Goal: Information Seeking & Learning: Learn about a topic

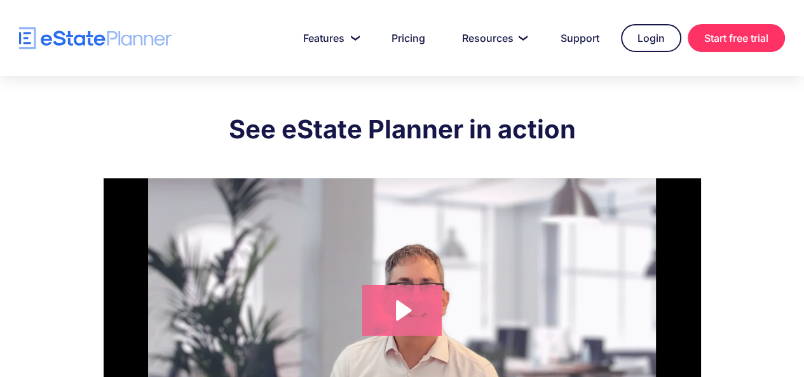
click at [400, 307] on icon "Play Video: eState Product Demo Video" at bounding box center [403, 310] width 15 height 20
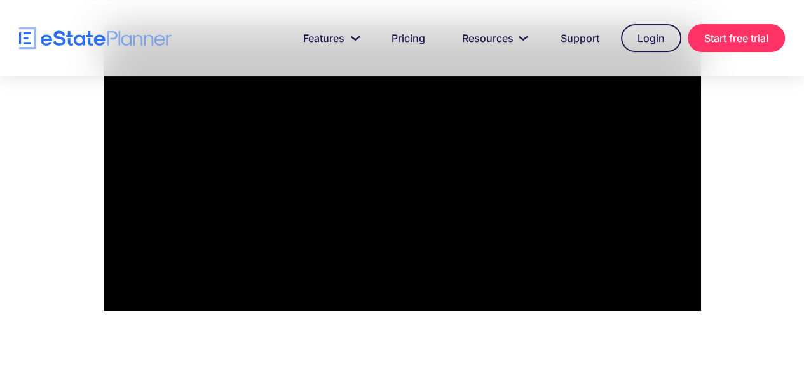
scroll to position [158, 0]
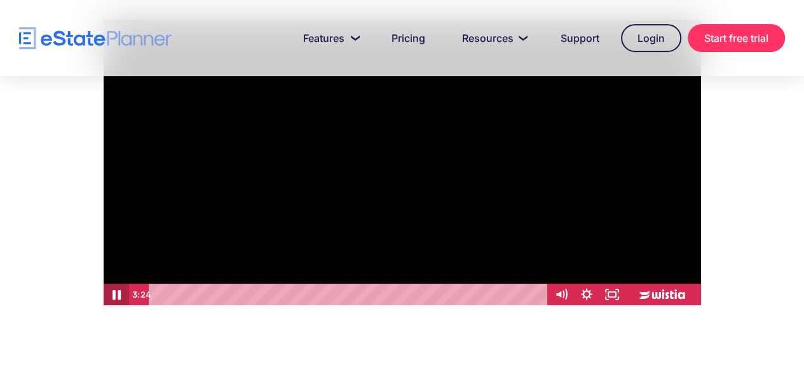
click at [112, 295] on icon "Pause" at bounding box center [116, 295] width 30 height 26
drag, startPoint x: 334, startPoint y: 295, endPoint x: 123, endPoint y: 311, distance: 211.5
click at [123, 311] on div "See eState Planner in action Click for sound @keyframes VOLUME_SMALL_WAVE_FLASH…" at bounding box center [402, 127] width 597 height 419
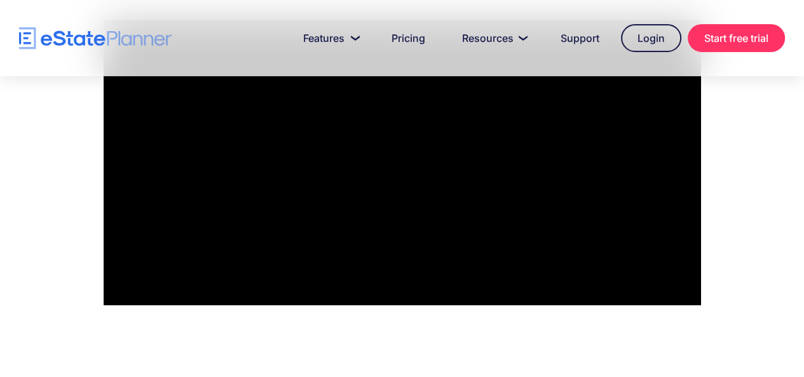
click at [420, 316] on div "See eState Planner in action Click for sound @keyframes VOLUME_SMALL_WAVE_FLASH…" at bounding box center [402, 127] width 597 height 419
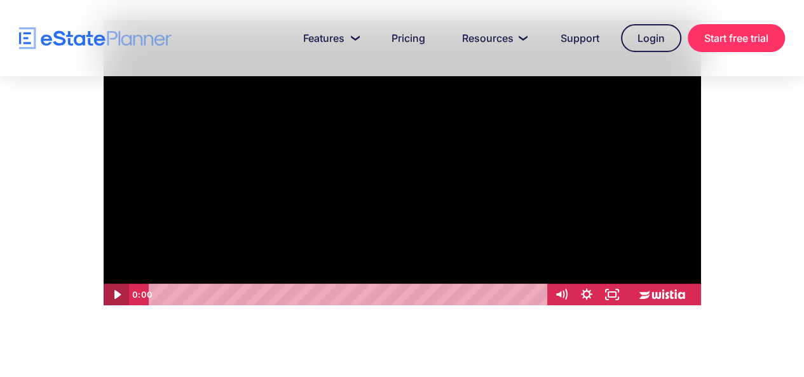
click at [117, 293] on icon "Play Video" at bounding box center [117, 294] width 6 height 9
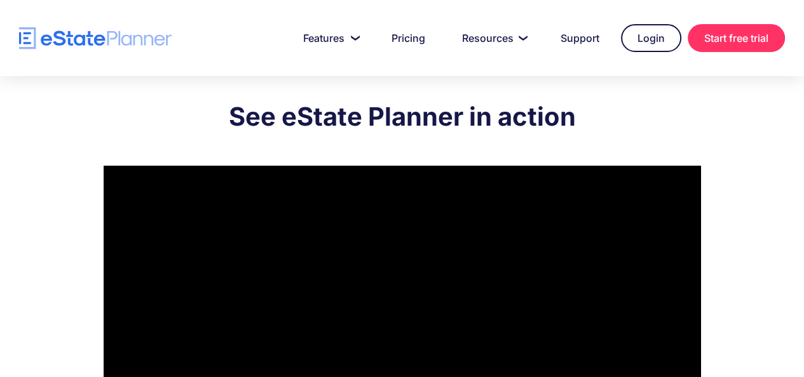
scroll to position [0, 0]
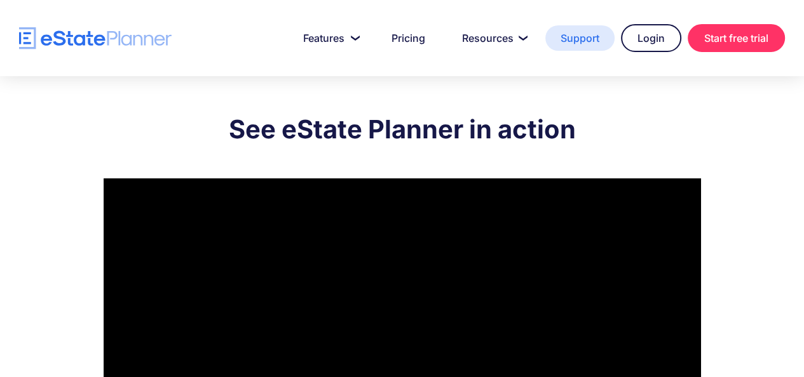
click at [583, 40] on link "Support" at bounding box center [579, 37] width 69 height 25
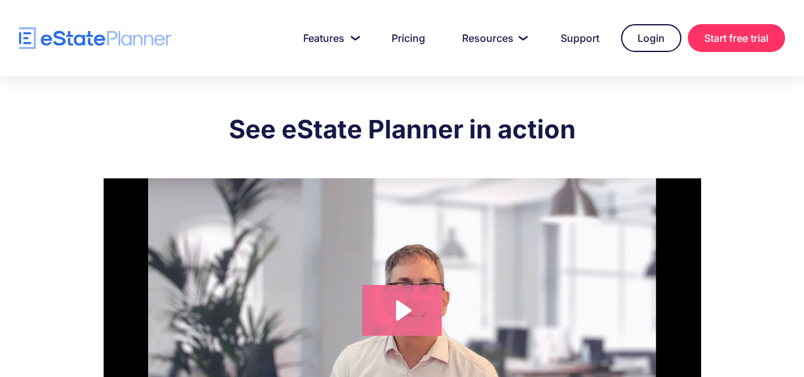
click at [412, 306] on icon "Play Video: eState Product Demo Video" at bounding box center [401, 310] width 79 height 51
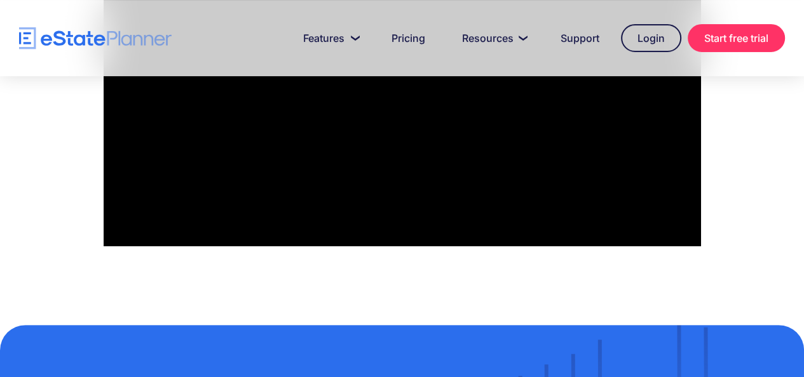
scroll to position [231, 0]
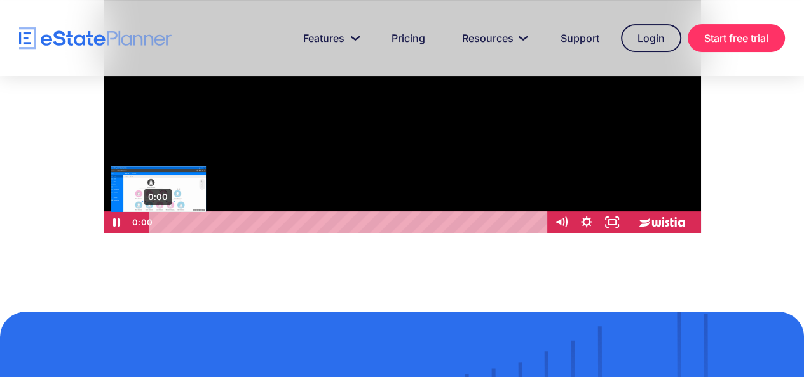
click at [158, 229] on div "0:00" at bounding box center [349, 223] width 383 height 22
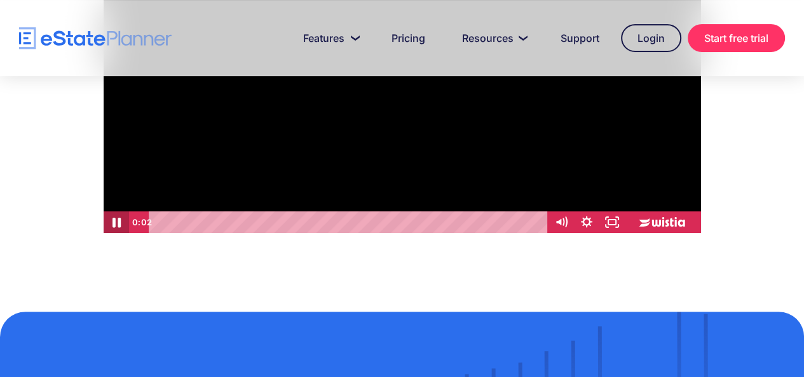
click at [114, 228] on icon "Pause" at bounding box center [116, 223] width 30 height 26
click at [143, 236] on div "See eState Planner in action Click for sound @keyframes VOLUME_SMALL_WAVE_FLASH…" at bounding box center [402, 55] width 597 height 419
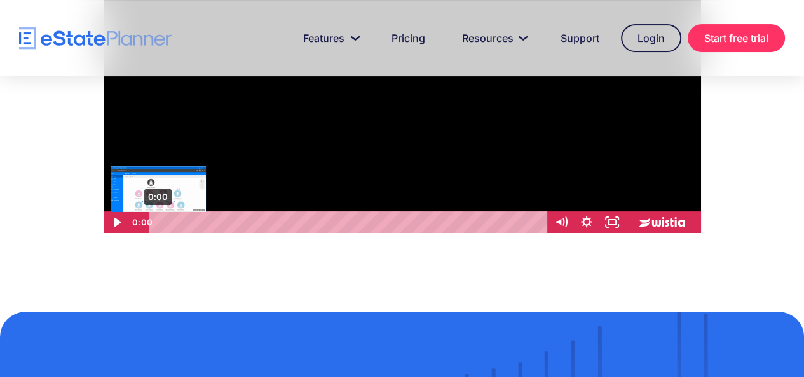
click at [158, 220] on div "0:00" at bounding box center [349, 223] width 383 height 22
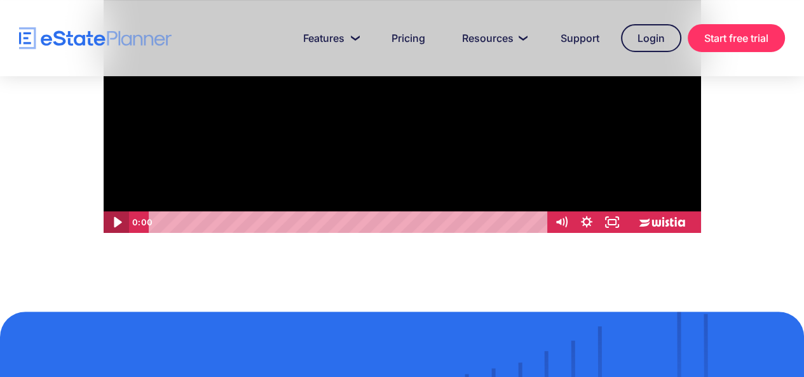
click at [114, 221] on icon "Play Video" at bounding box center [117, 222] width 8 height 11
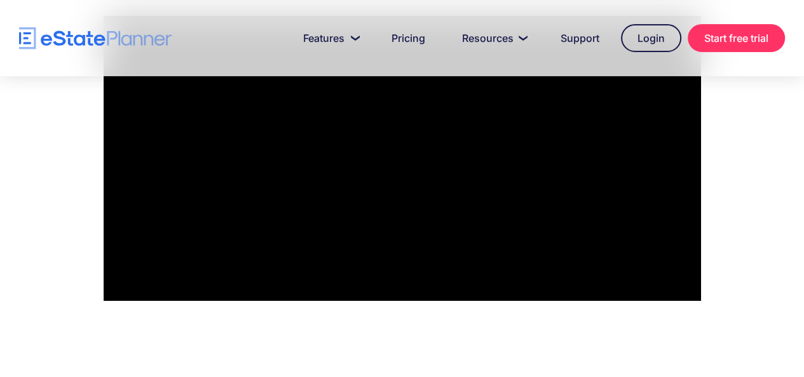
scroll to position [170, 0]
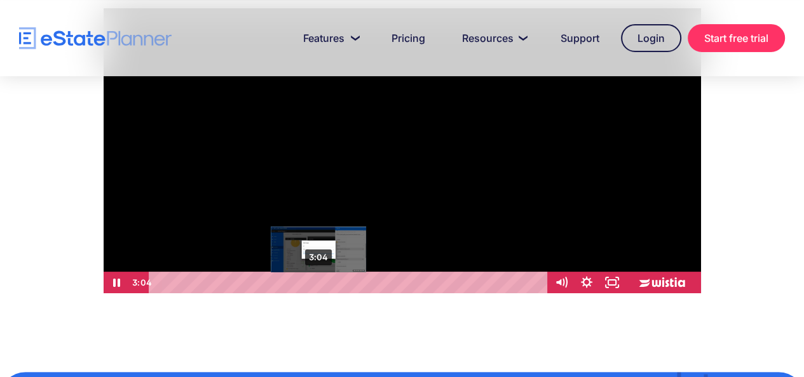
click at [318, 280] on div "3:04" at bounding box center [349, 283] width 383 height 22
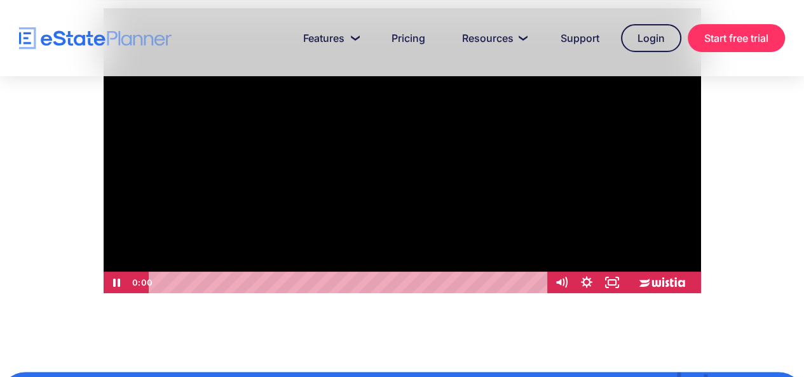
drag, startPoint x: 336, startPoint y: 267, endPoint x: 138, endPoint y: 294, distance: 199.4
click at [138, 294] on div "See eState Planner in action Click for sound @keyframes VOLUME_SMALL_WAVE_FLASH…" at bounding box center [402, 115] width 597 height 419
click at [109, 283] on icon "Pause" at bounding box center [115, 283] width 25 height 22
drag, startPoint x: 612, startPoint y: 283, endPoint x: 612, endPoint y: 338, distance: 55.3
click at [612, 283] on icon "Fullscreen" at bounding box center [612, 283] width 30 height 26
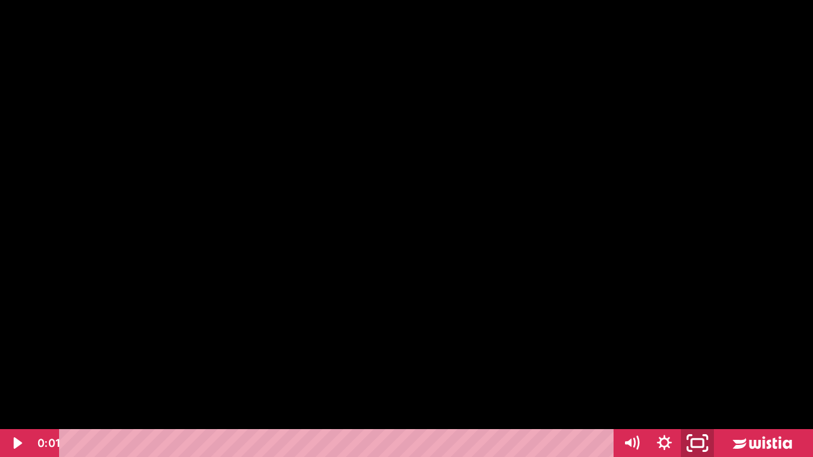
click at [694, 377] on icon "Unfullscreen" at bounding box center [697, 444] width 39 height 34
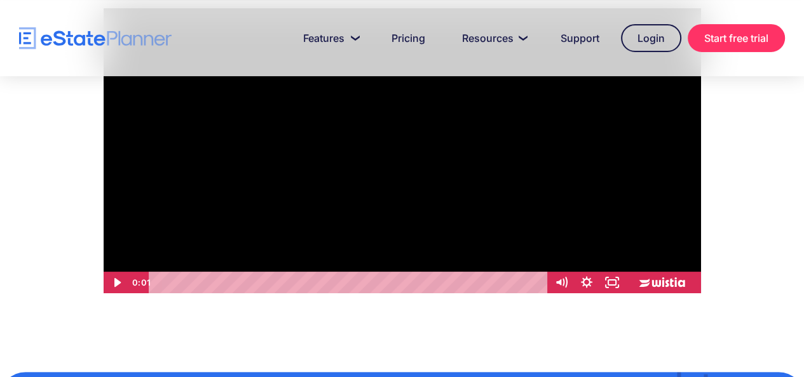
drag, startPoint x: 680, startPoint y: 105, endPoint x: 683, endPoint y: 98, distance: 7.4
click at [683, 98] on div at bounding box center [402, 150] width 597 height 285
click at [586, 283] on icon "Show settings menu" at bounding box center [586, 283] width 30 height 26
click at [584, 318] on div "See eState Planner in action Click for sound @keyframes VOLUME_SMALL_WAVE_FLASH…" at bounding box center [402, 115] width 597 height 419
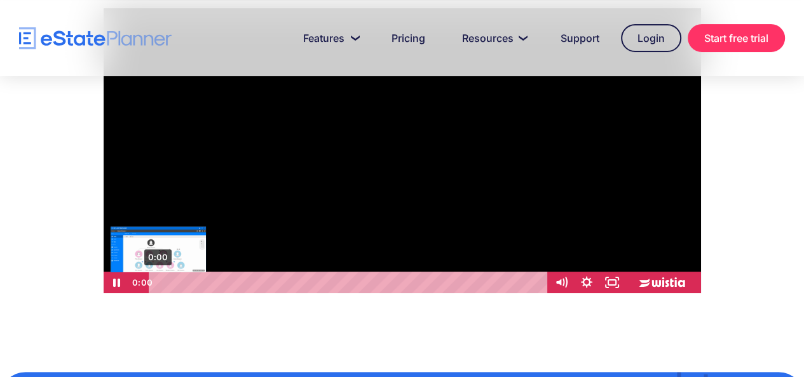
click at [158, 280] on div "0:00" at bounding box center [349, 283] width 383 height 22
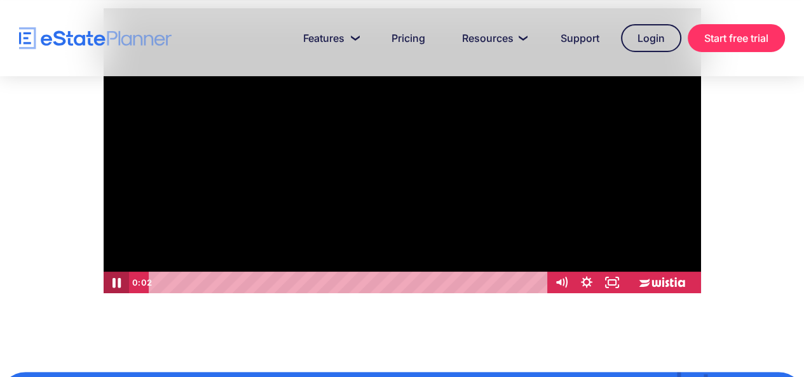
click at [111, 283] on icon "Pause" at bounding box center [116, 283] width 30 height 26
click at [409, 143] on div at bounding box center [402, 150] width 597 height 285
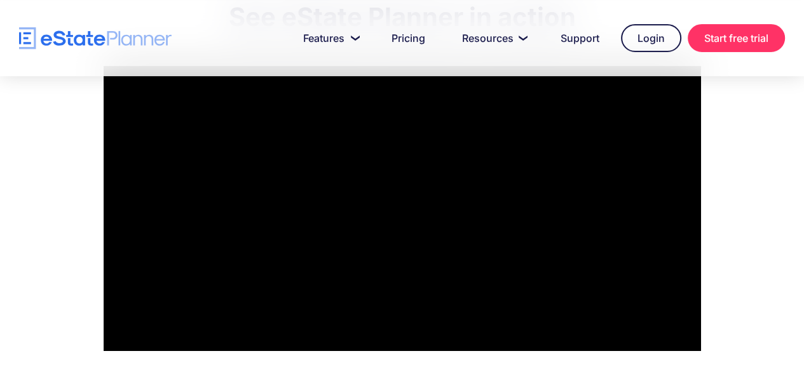
scroll to position [70, 0]
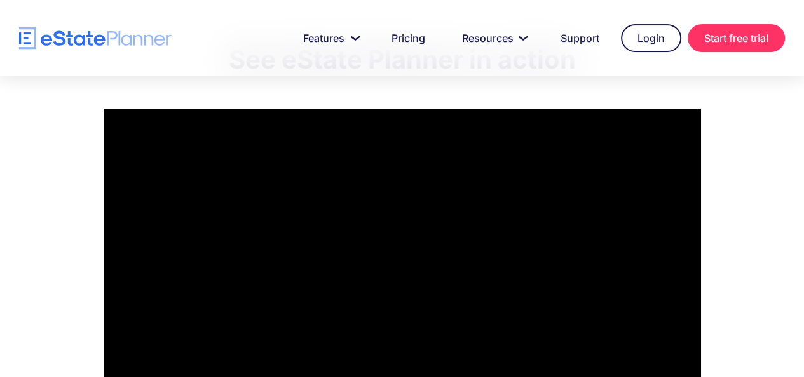
drag, startPoint x: 737, startPoint y: 128, endPoint x: 776, endPoint y: 153, distance: 46.5
click at [776, 153] on div "See eState Planner in action Click for sound @keyframes VOLUME_SMALL_WAVE_FLASH…" at bounding box center [402, 215] width 804 height 419
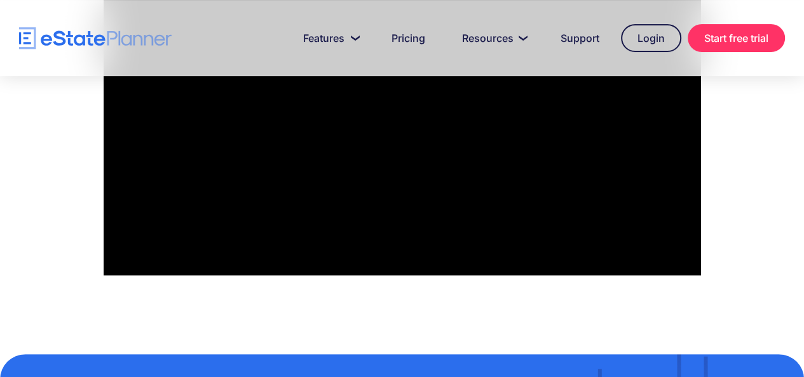
scroll to position [201, 0]
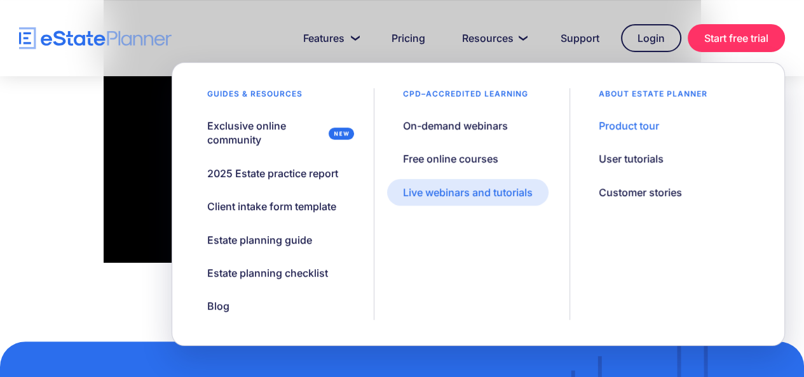
click at [464, 199] on div "Live webinars and tutorials" at bounding box center [468, 193] width 130 height 14
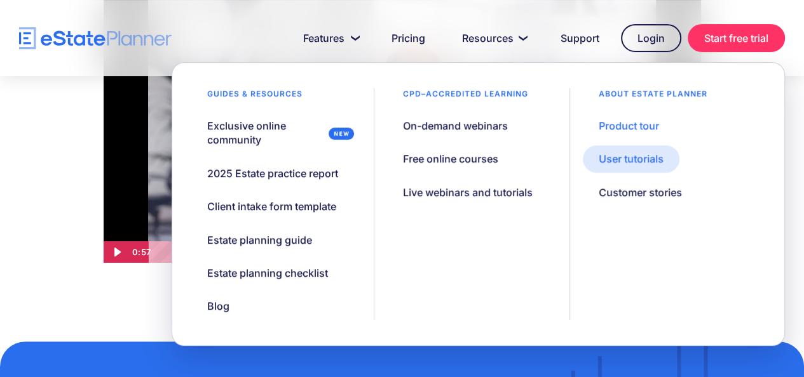
click at [618, 166] on div "User tutorials" at bounding box center [630, 159] width 65 height 14
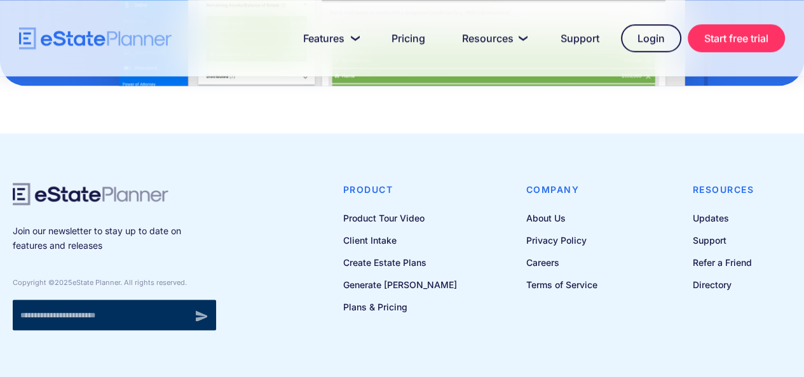
scroll to position [1455, 0]
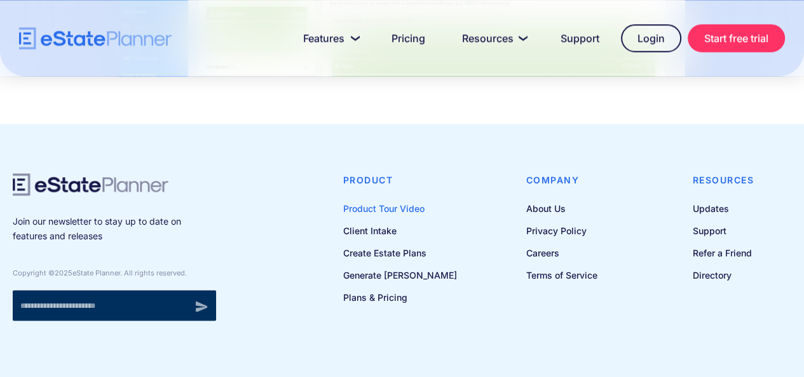
click at [394, 207] on link "Product Tour Video" at bounding box center [400, 209] width 114 height 16
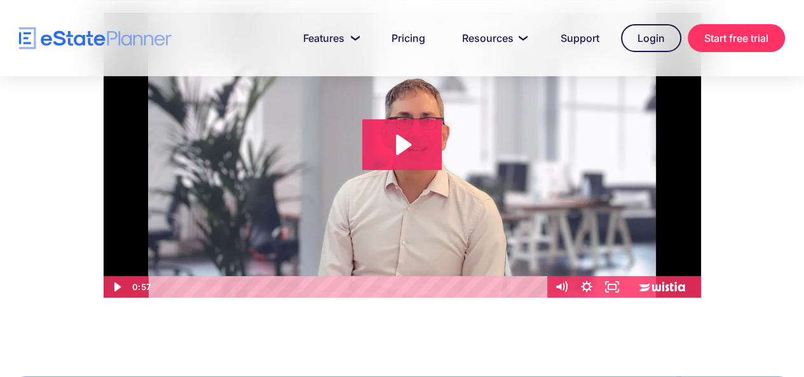
scroll to position [127, 0]
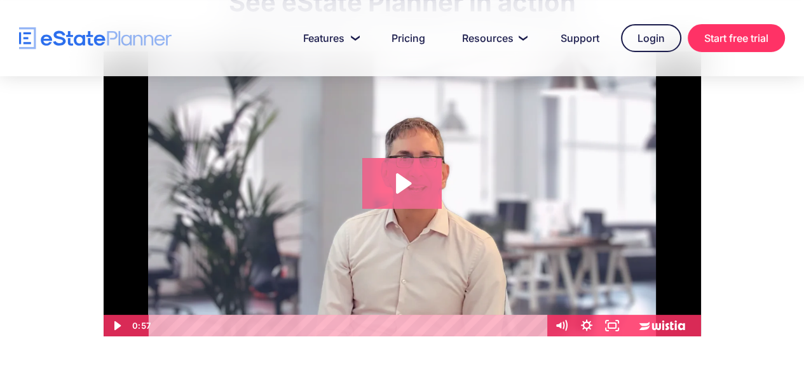
click at [407, 182] on icon "Play Video: eState Product Demo Video" at bounding box center [403, 183] width 15 height 20
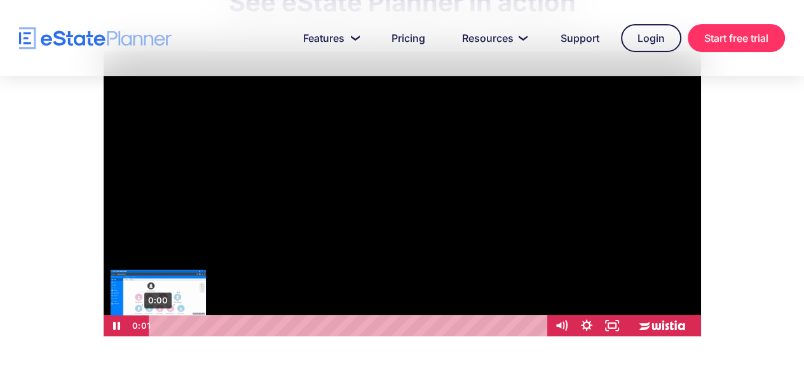
click at [158, 328] on div "0:00" at bounding box center [349, 326] width 383 height 22
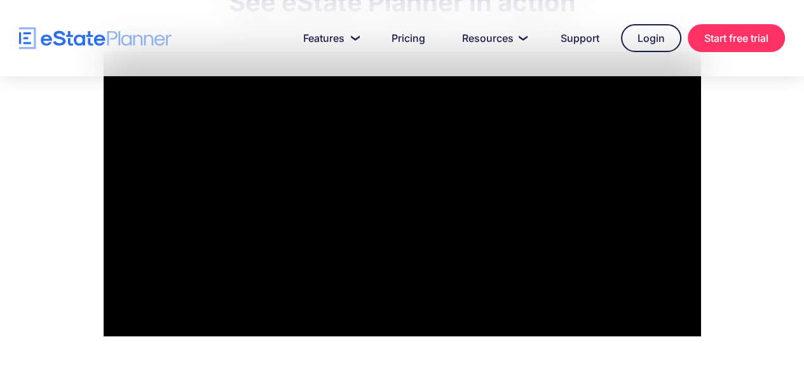
drag, startPoint x: 701, startPoint y: 128, endPoint x: 762, endPoint y: 130, distance: 61.0
click at [762, 130] on div "See eState Planner in action Click for sound @keyframes VOLUME_SMALL_WAVE_FLASH…" at bounding box center [402, 158] width 804 height 419
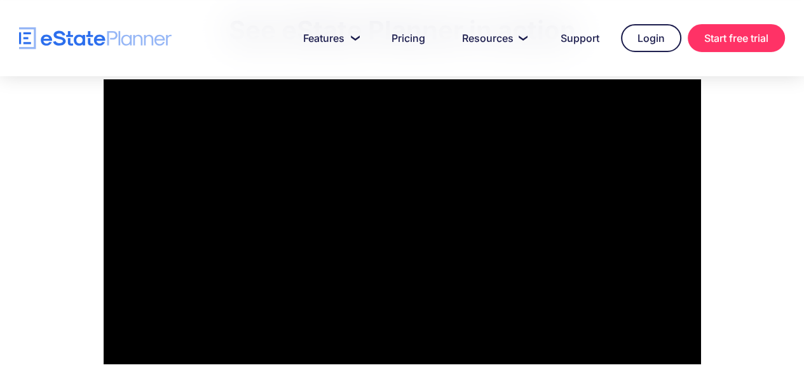
scroll to position [134, 0]
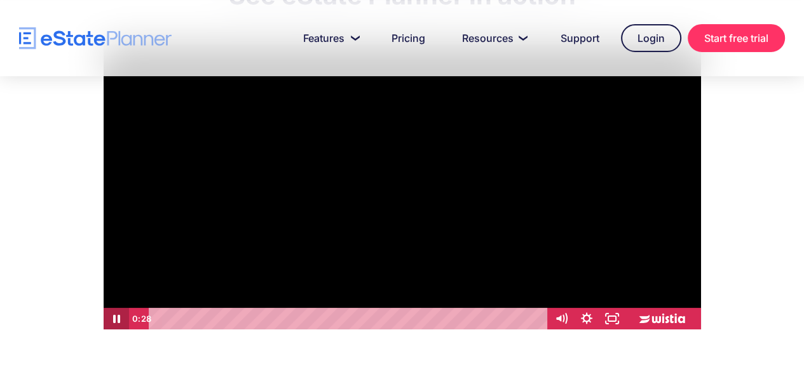
click at [112, 321] on icon "Pause" at bounding box center [115, 319] width 25 height 22
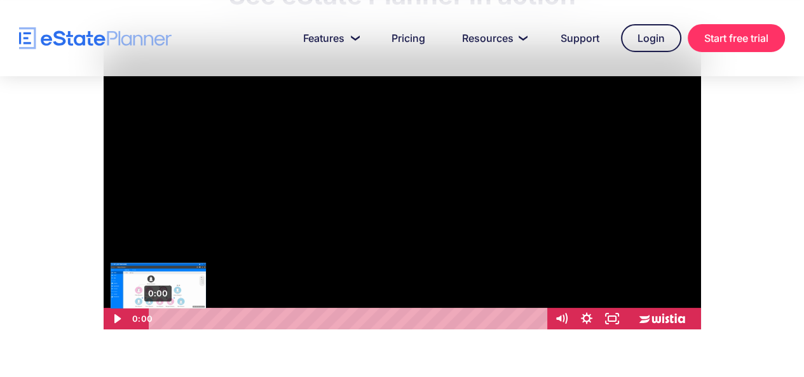
drag, startPoint x: 185, startPoint y: 317, endPoint x: 156, endPoint y: 321, distance: 29.5
click at [156, 321] on div "Playbar" at bounding box center [158, 319] width 7 height 7
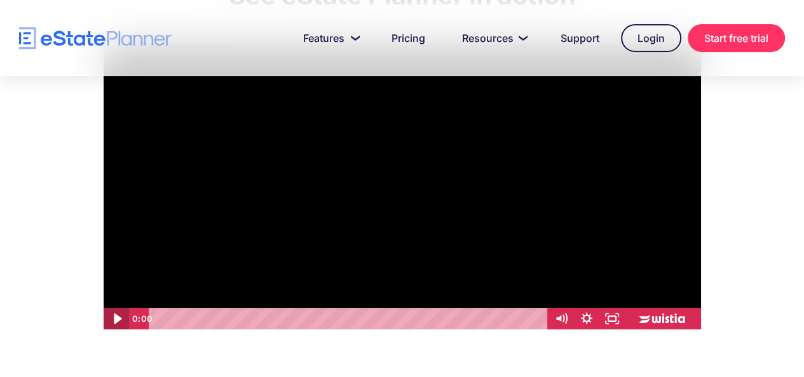
click at [118, 321] on icon "Play Video" at bounding box center [117, 319] width 8 height 11
click at [105, 42] on img "home" at bounding box center [95, 38] width 152 height 22
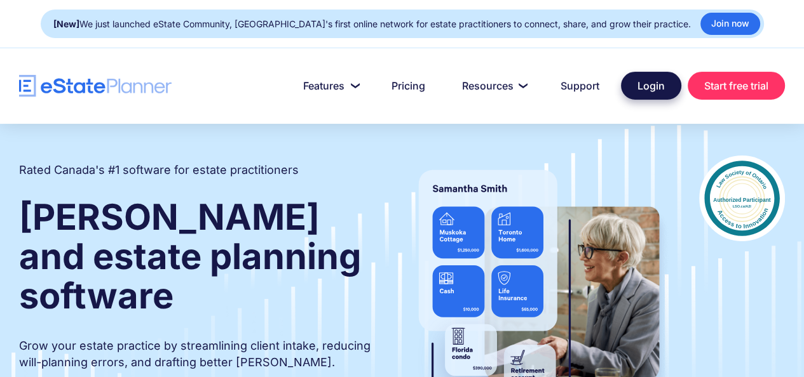
click at [651, 82] on link "Login" at bounding box center [651, 86] width 60 height 28
